Goal: Find contact information: Find contact information

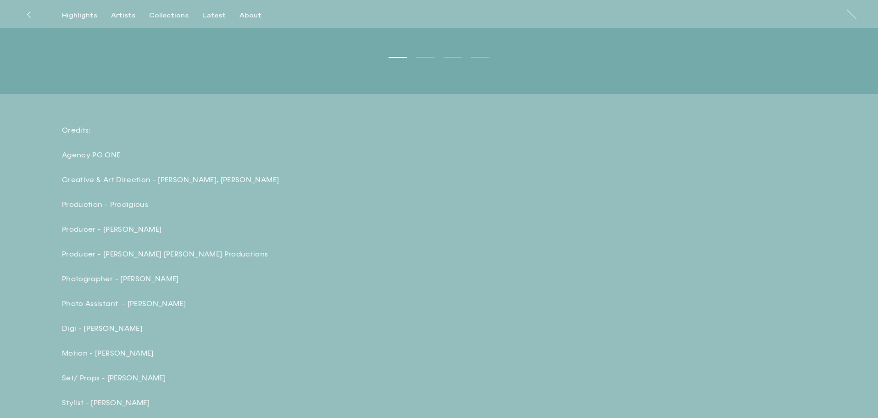
scroll to position [3349, 0]
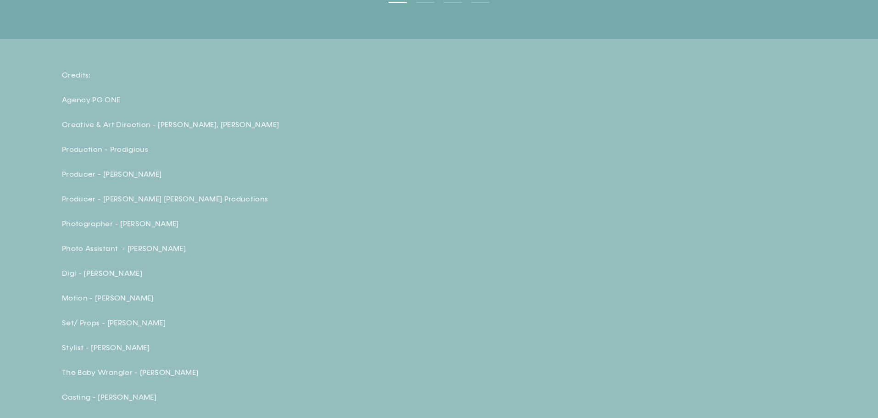
click at [106, 105] on p "Agency PG ONE" at bounding box center [222, 100] width 321 height 10
drag, startPoint x: 102, startPoint y: 207, endPoint x: 191, endPoint y: 204, distance: 89.1
click at [191, 204] on p "Producer - Lou Lou Productions" at bounding box center [222, 199] width 321 height 10
copy p "Lou Lou Productions"
drag, startPoint x: 191, startPoint y: 232, endPoint x: 119, endPoint y: 228, distance: 72.6
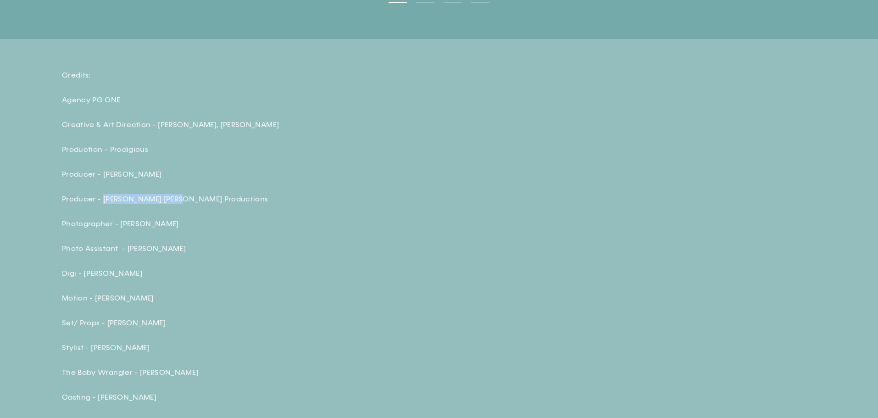
click at [119, 228] on p "Photographer - Sophie Harris-Taylor" at bounding box center [222, 224] width 321 height 10
copy p "[PERSON_NAME]"
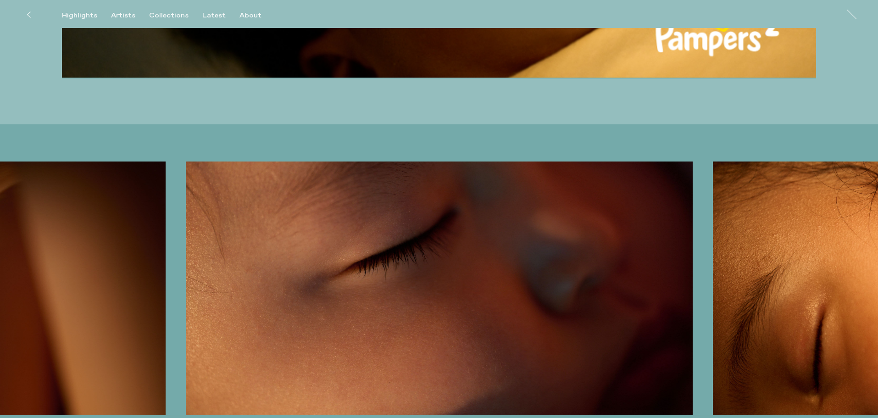
scroll to position [2798, 0]
